Goal: Check status: Check status

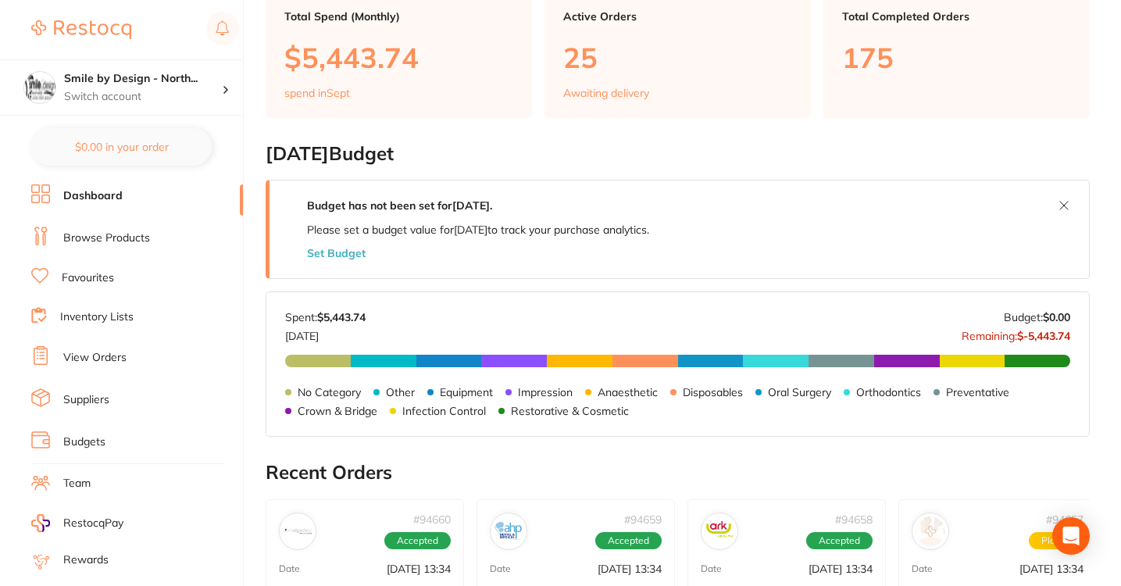
scroll to position [144, 0]
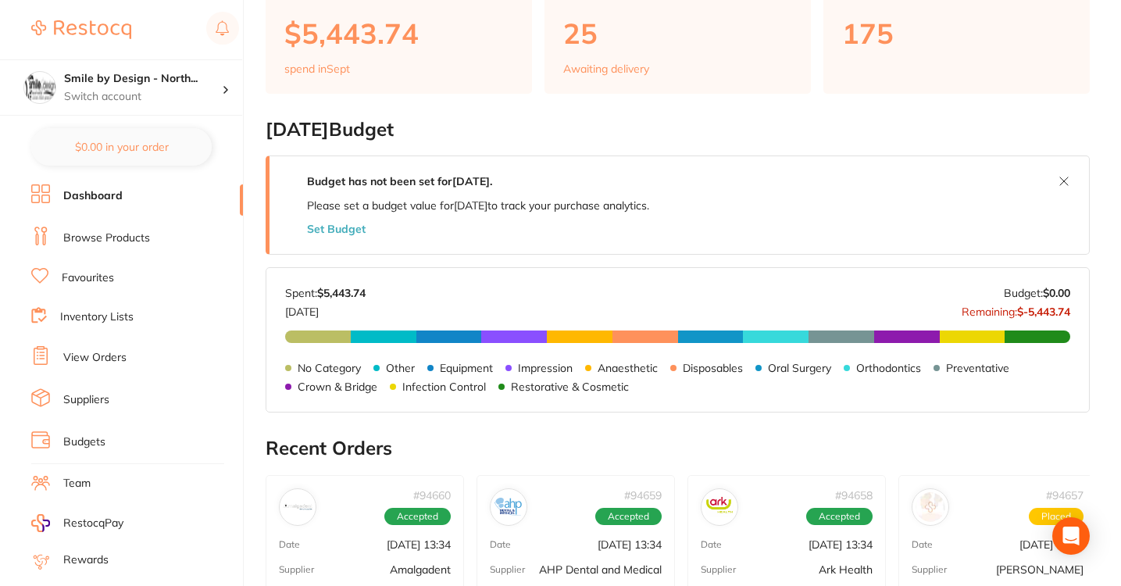
click at [98, 350] on link "View Orders" at bounding box center [94, 358] width 63 height 16
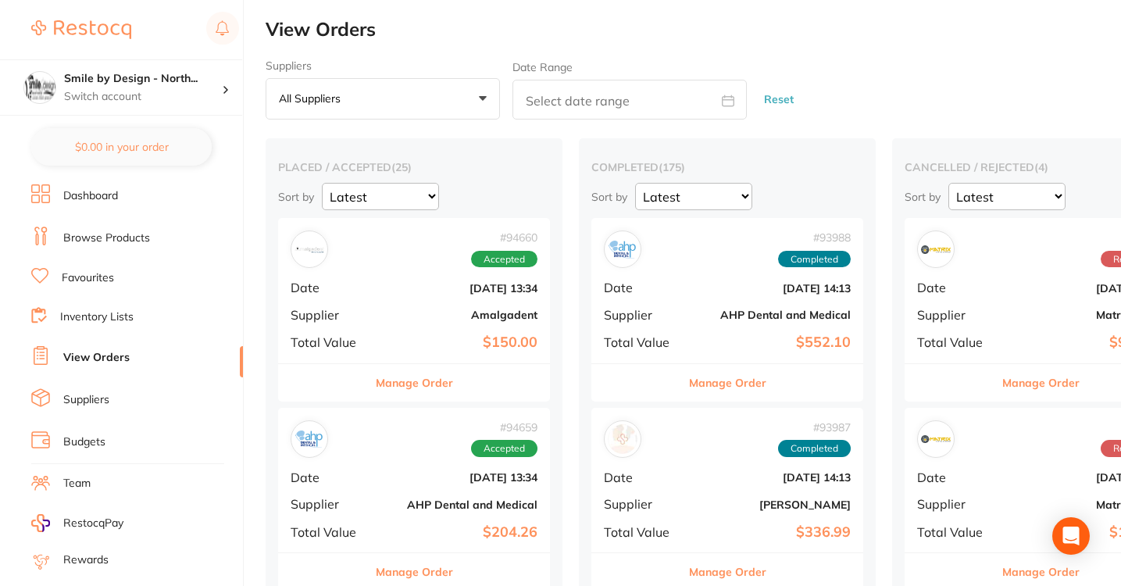
click at [412, 374] on button "Manage Order" at bounding box center [414, 382] width 77 height 37
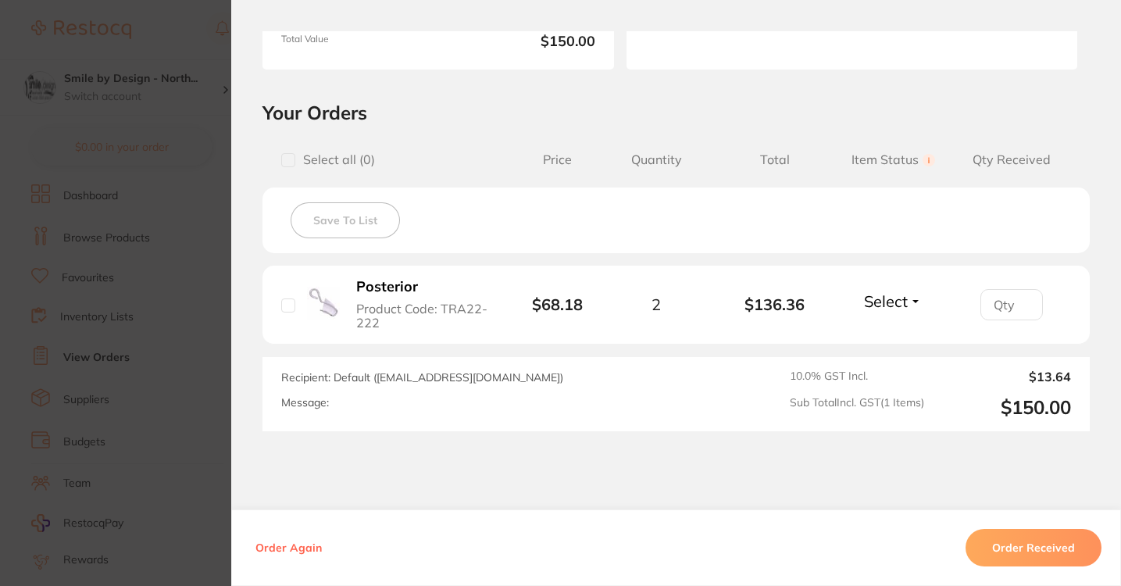
scroll to position [286, 0]
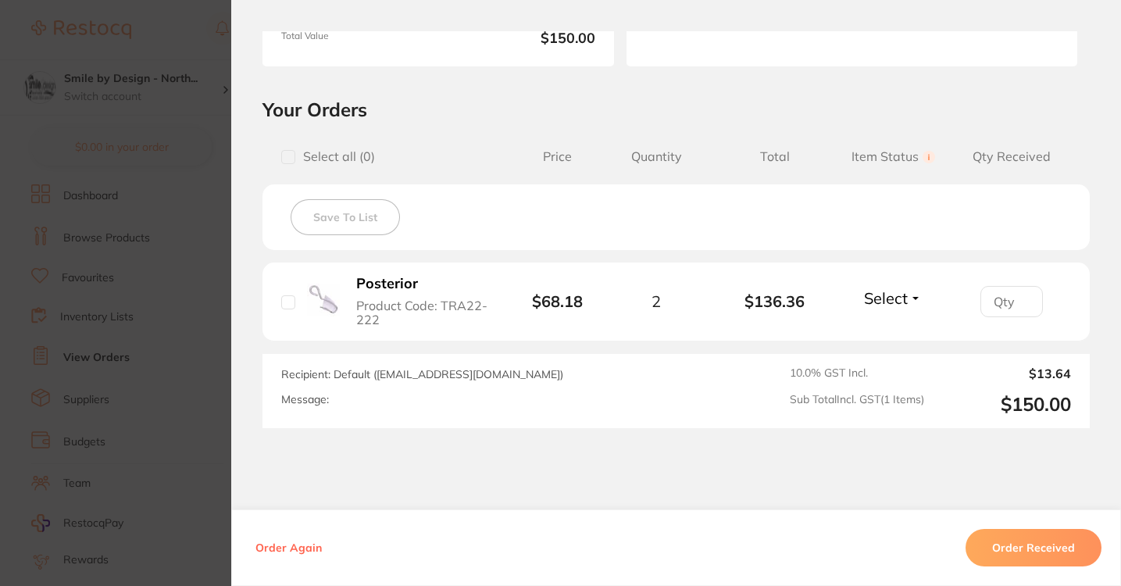
click at [284, 305] on input "checkbox" at bounding box center [288, 302] width 14 height 14
checkbox input "true"
click at [1019, 556] on button "Order Received" at bounding box center [1033, 547] width 136 height 37
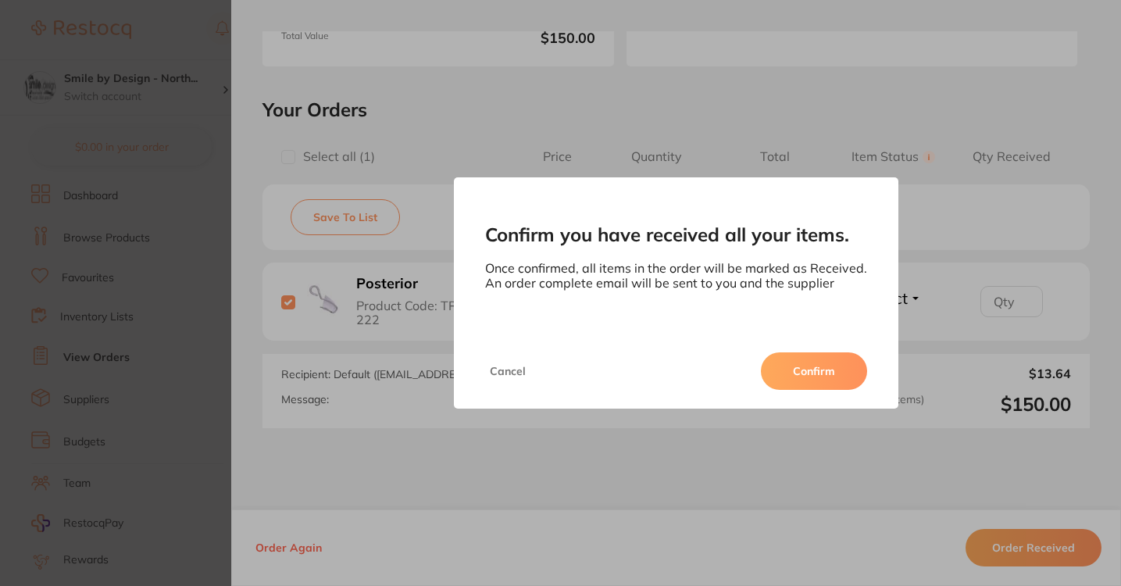
click at [812, 371] on button "Confirm" at bounding box center [814, 370] width 106 height 37
